Goal: Transaction & Acquisition: Subscribe to service/newsletter

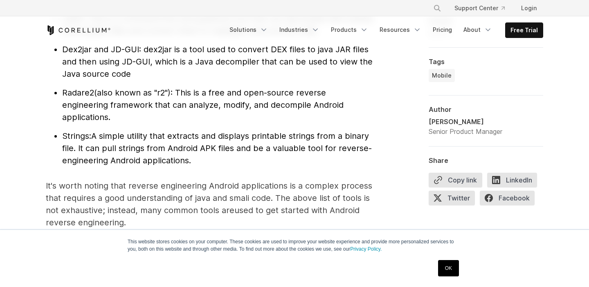
scroll to position [1019, 0]
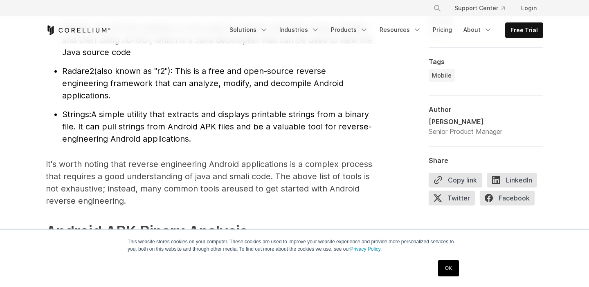
click at [450, 269] on link "OK" at bounding box center [448, 268] width 21 height 16
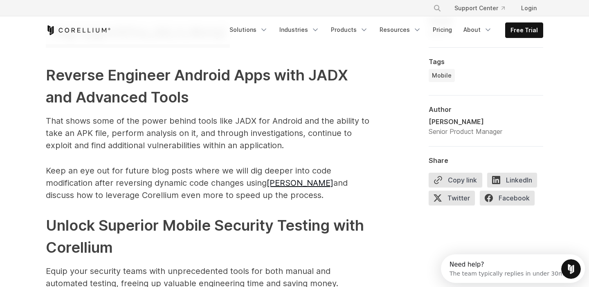
scroll to position [4036, 0]
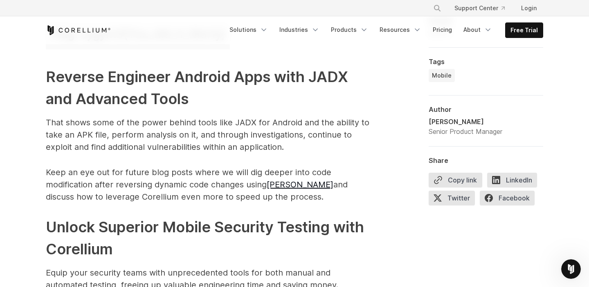
click at [69, 33] on icon "Corellium Home" at bounding box center [78, 30] width 65 height 10
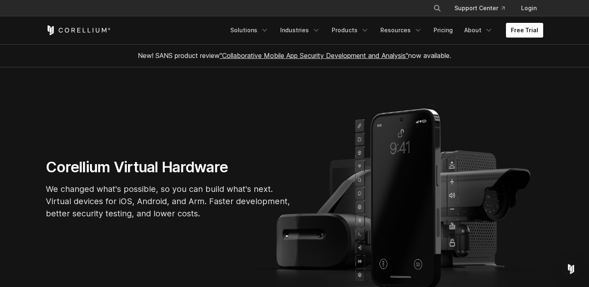
click at [515, 29] on link "Free Trial" at bounding box center [524, 30] width 37 height 15
